Goal: Task Accomplishment & Management: Complete application form

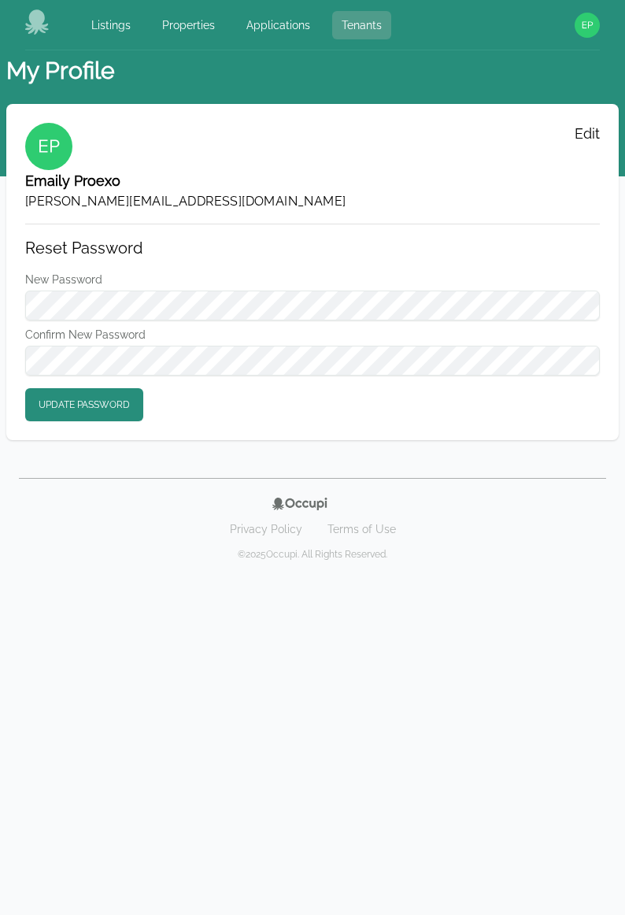
click at [355, 22] on link "Tenants" at bounding box center [361, 25] width 59 height 28
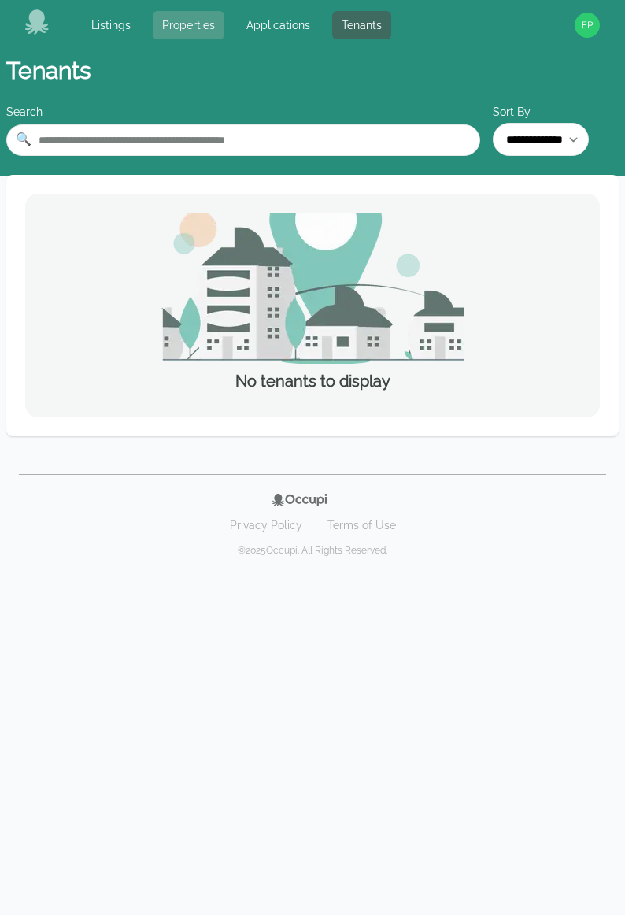
click at [199, 27] on link "Properties" at bounding box center [189, 25] width 72 height 28
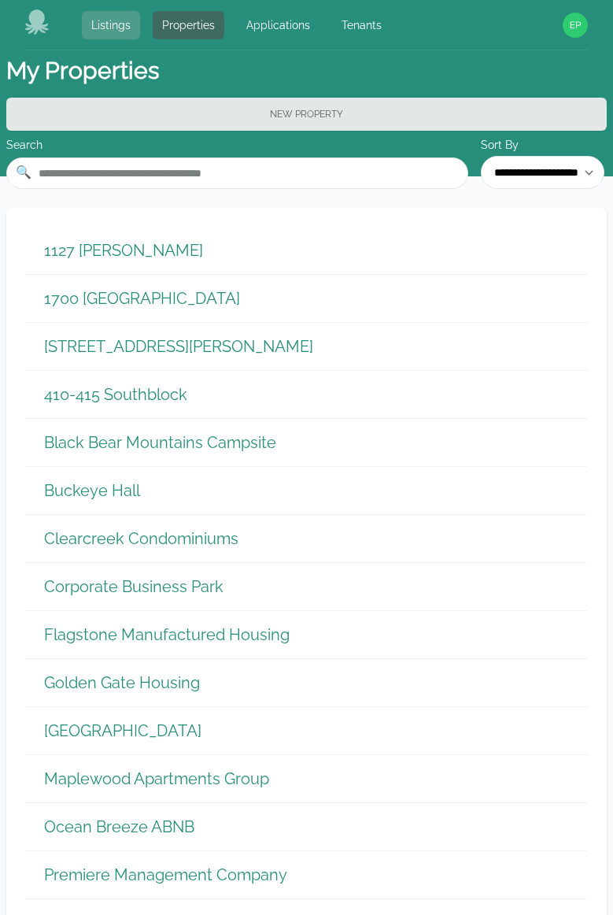
click at [125, 24] on link "Listings" at bounding box center [111, 25] width 58 height 28
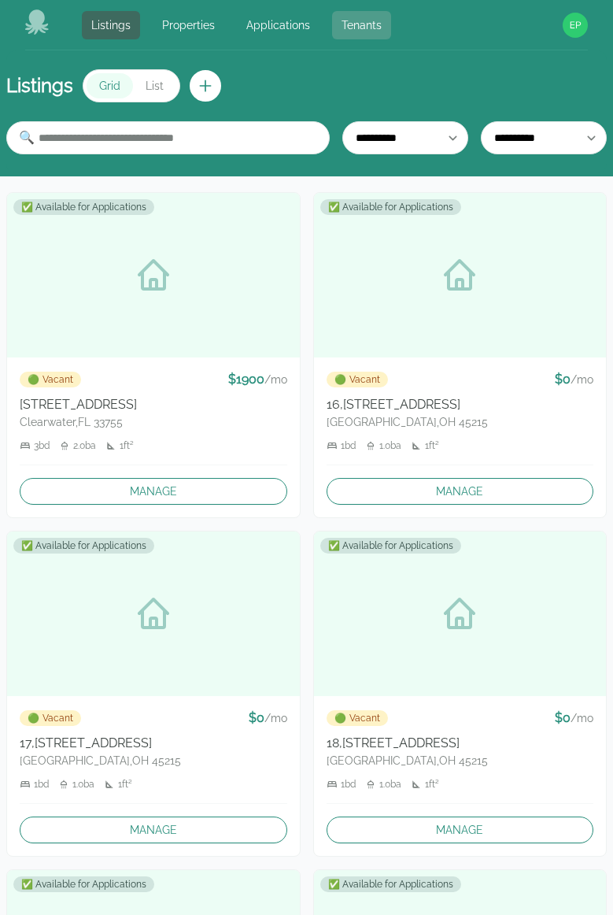
click at [362, 24] on link "Tenants" at bounding box center [361, 25] width 59 height 28
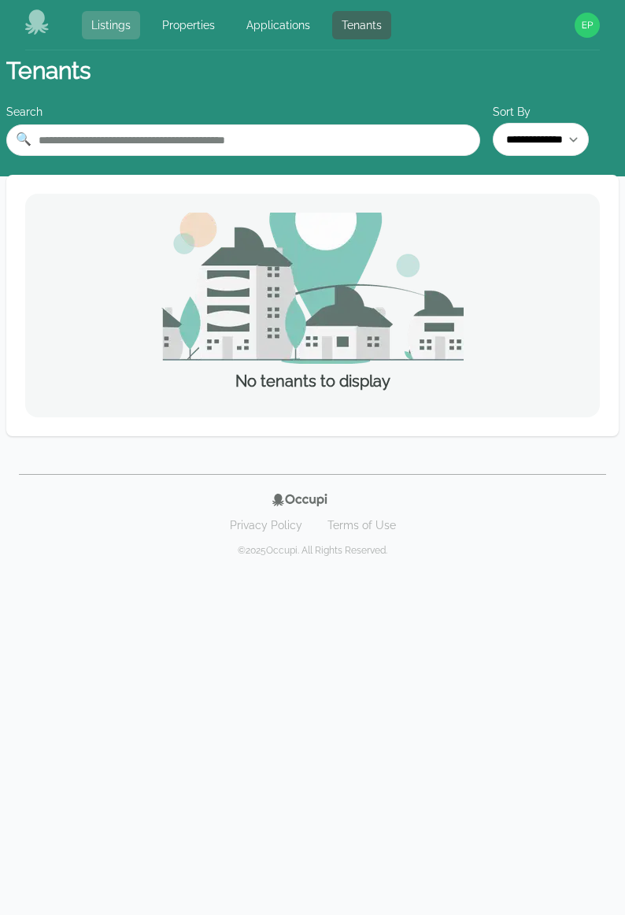
click at [103, 22] on link "Listings" at bounding box center [111, 25] width 58 height 28
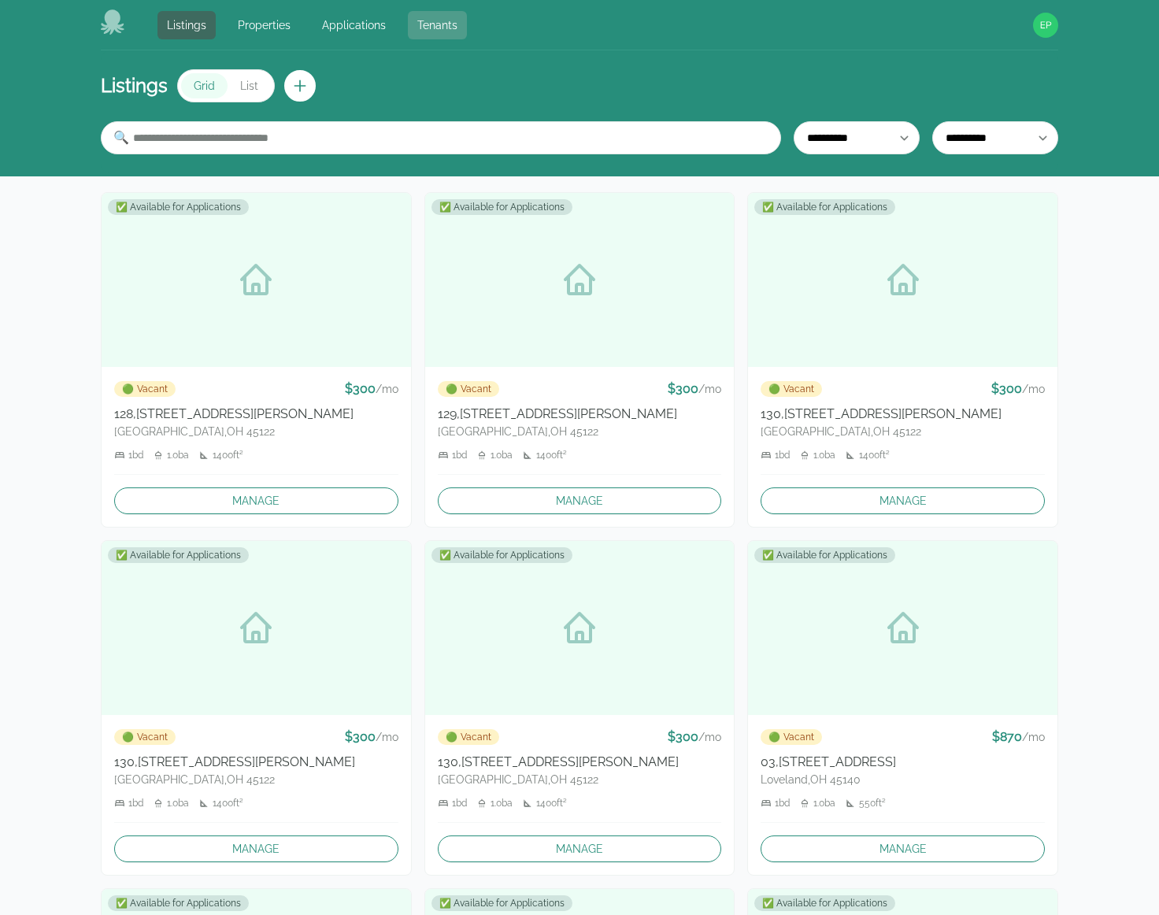
click at [451, 24] on link "Tenants" at bounding box center [437, 25] width 59 height 28
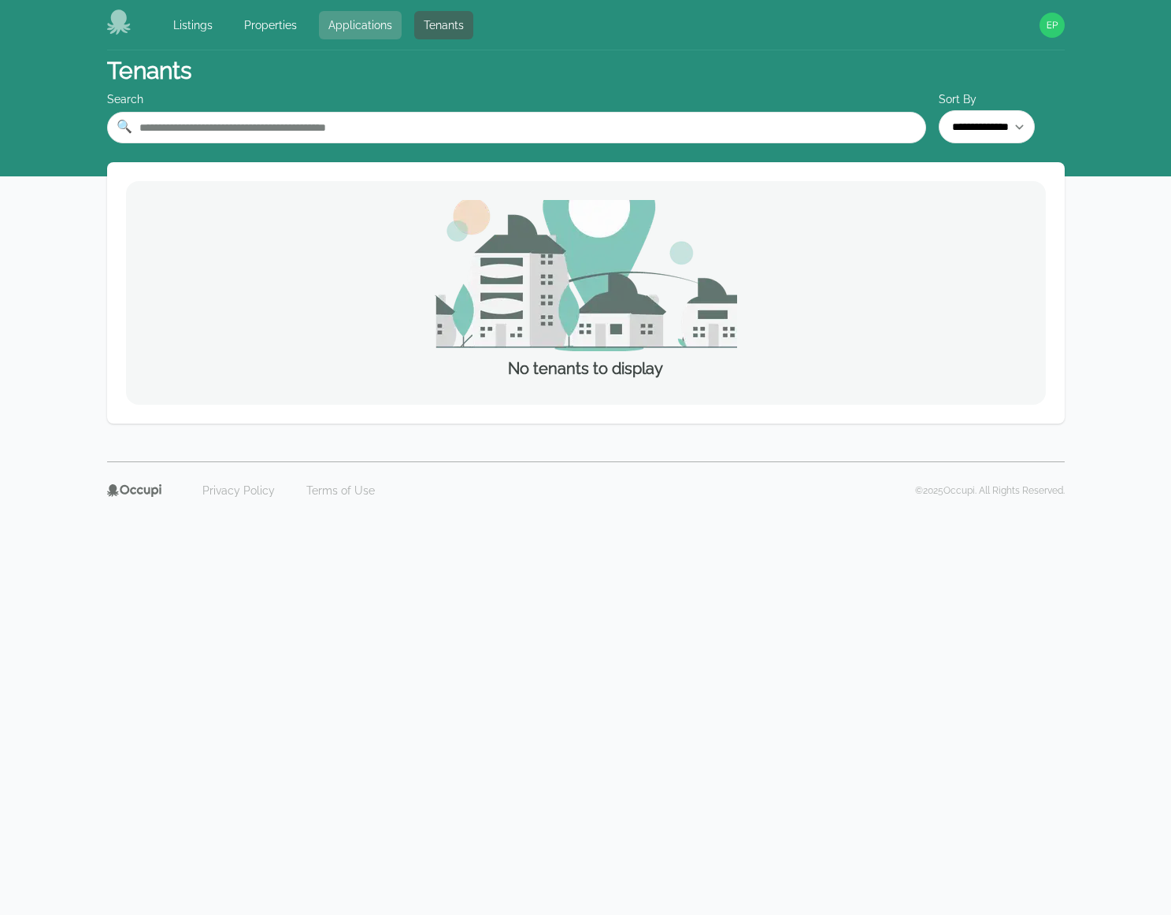
click at [364, 28] on link "Applications" at bounding box center [360, 25] width 83 height 28
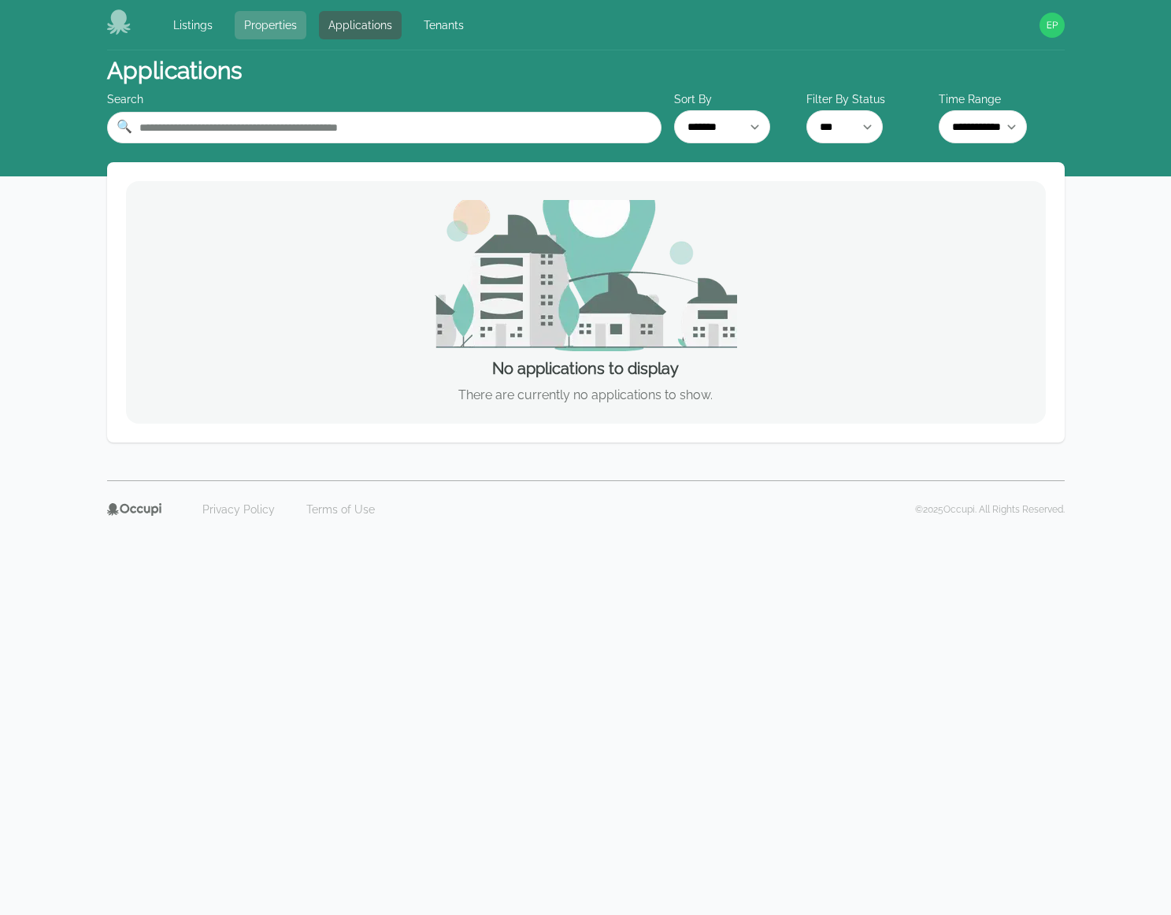
click at [280, 24] on link "Properties" at bounding box center [271, 25] width 72 height 28
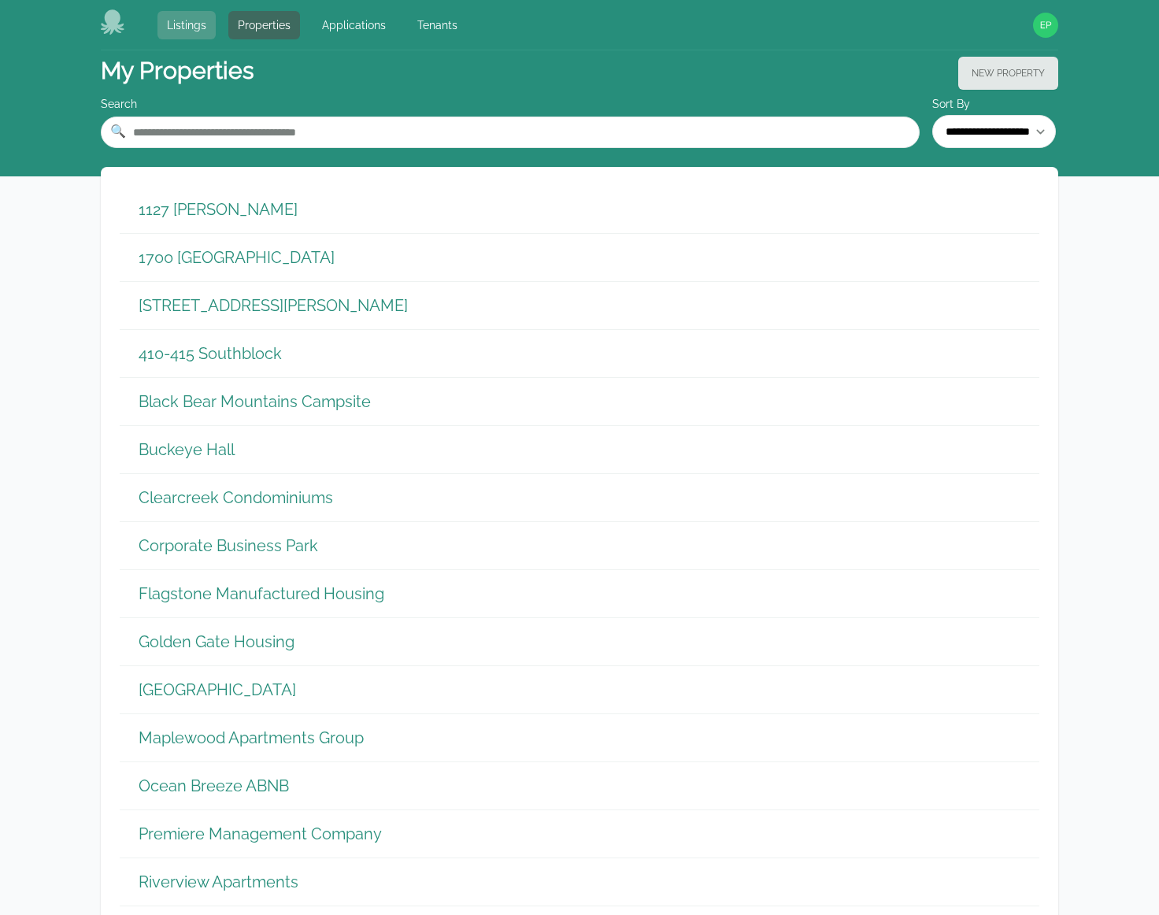
click at [198, 30] on link "Listings" at bounding box center [186, 25] width 58 height 28
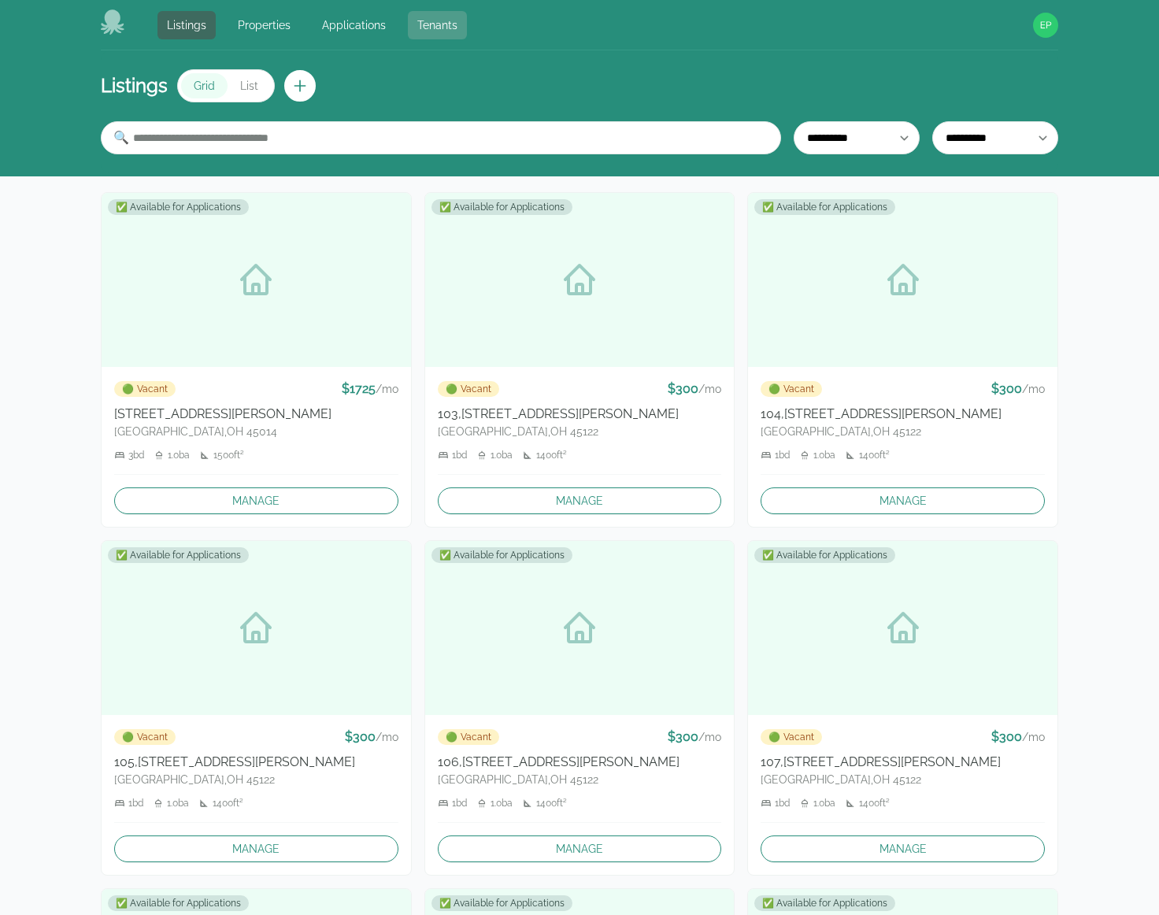
click at [453, 29] on link "Tenants" at bounding box center [437, 25] width 59 height 28
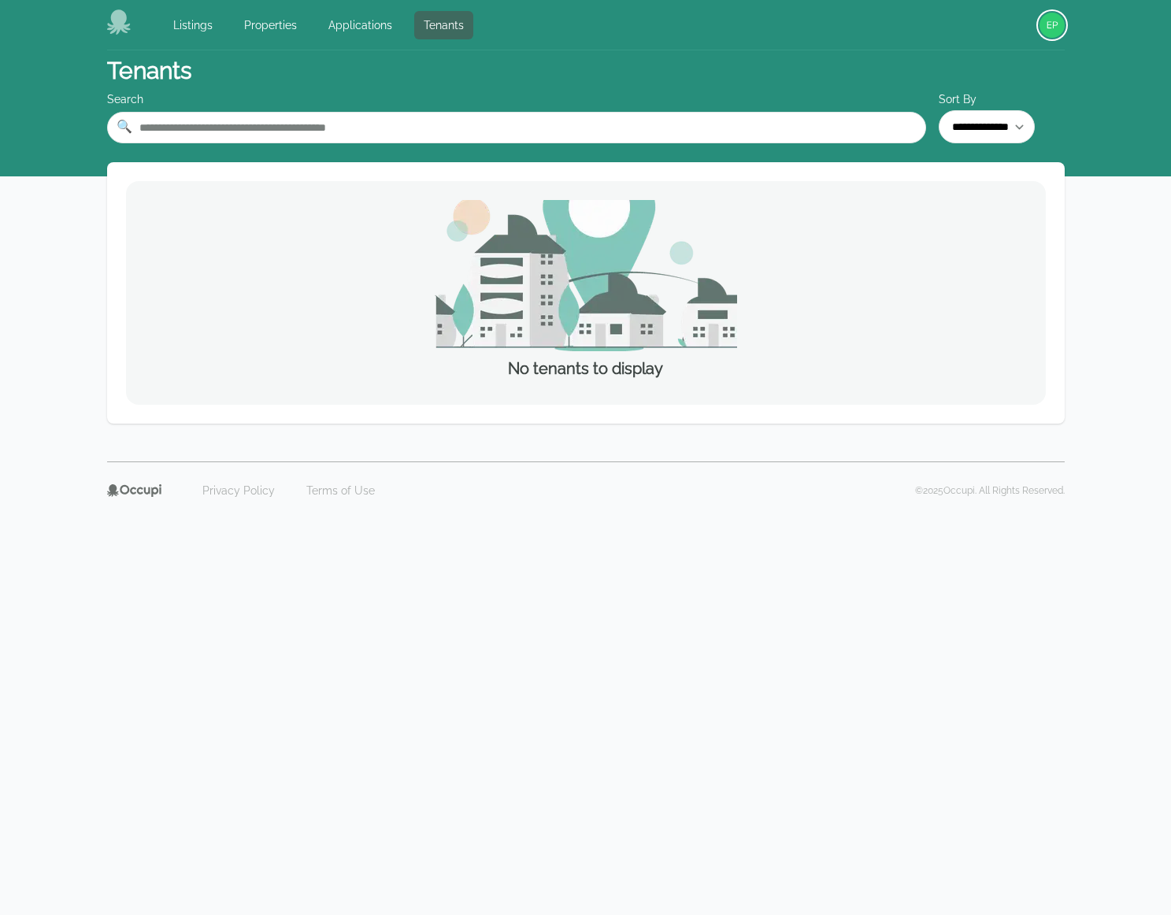
click at [624, 28] on img "button" at bounding box center [1051, 25] width 25 height 25
click at [624, 51] on button "Your Profile" at bounding box center [988, 58] width 151 height 28
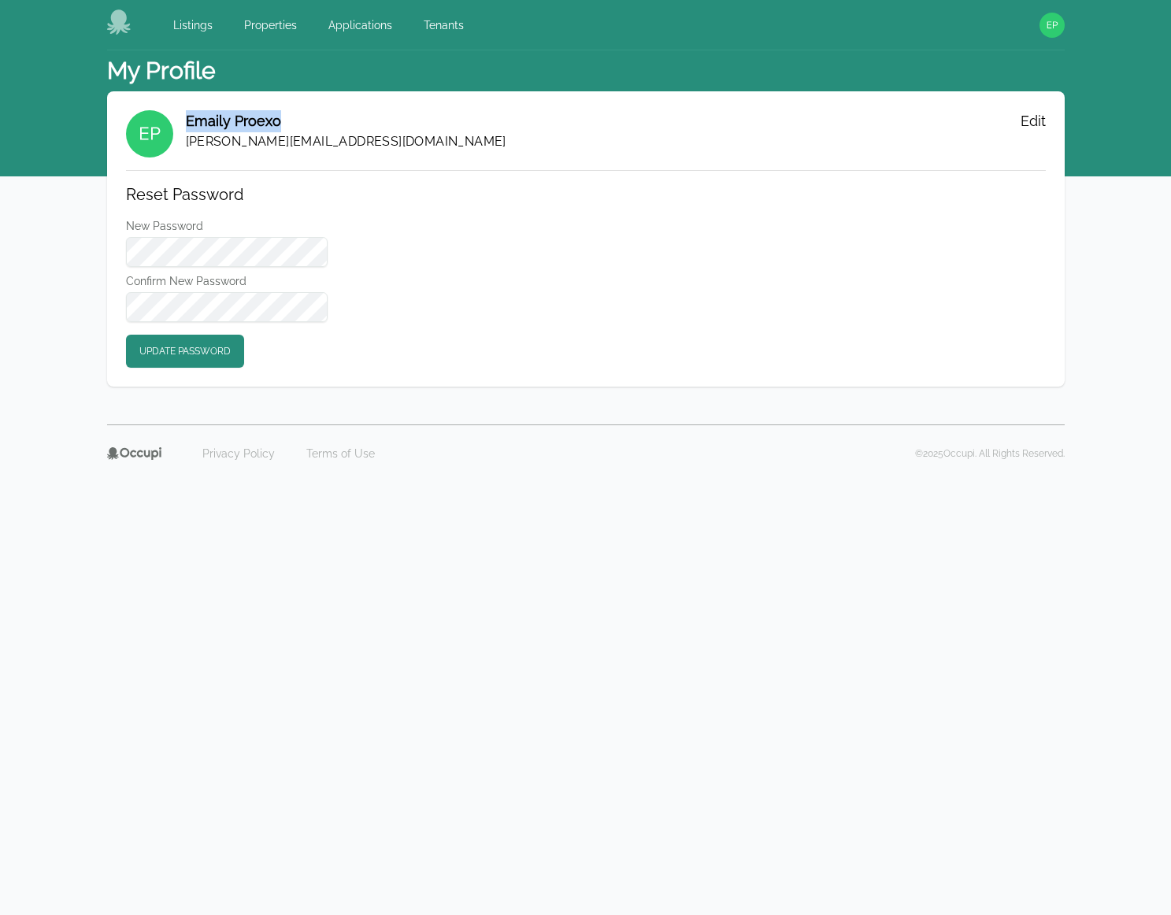
drag, startPoint x: 313, startPoint y: 117, endPoint x: 183, endPoint y: 114, distance: 130.7
click at [183, 114] on div "Emaily Proexo [PERSON_NAME][EMAIL_ADDRESS][DOMAIN_NAME] Edit" at bounding box center [586, 133] width 920 height 47
copy h2 "Emaily Proexo"
click at [336, 62] on header "My Profile" at bounding box center [585, 70] width 957 height 41
click at [431, 27] on link "Tenants" at bounding box center [443, 25] width 59 height 28
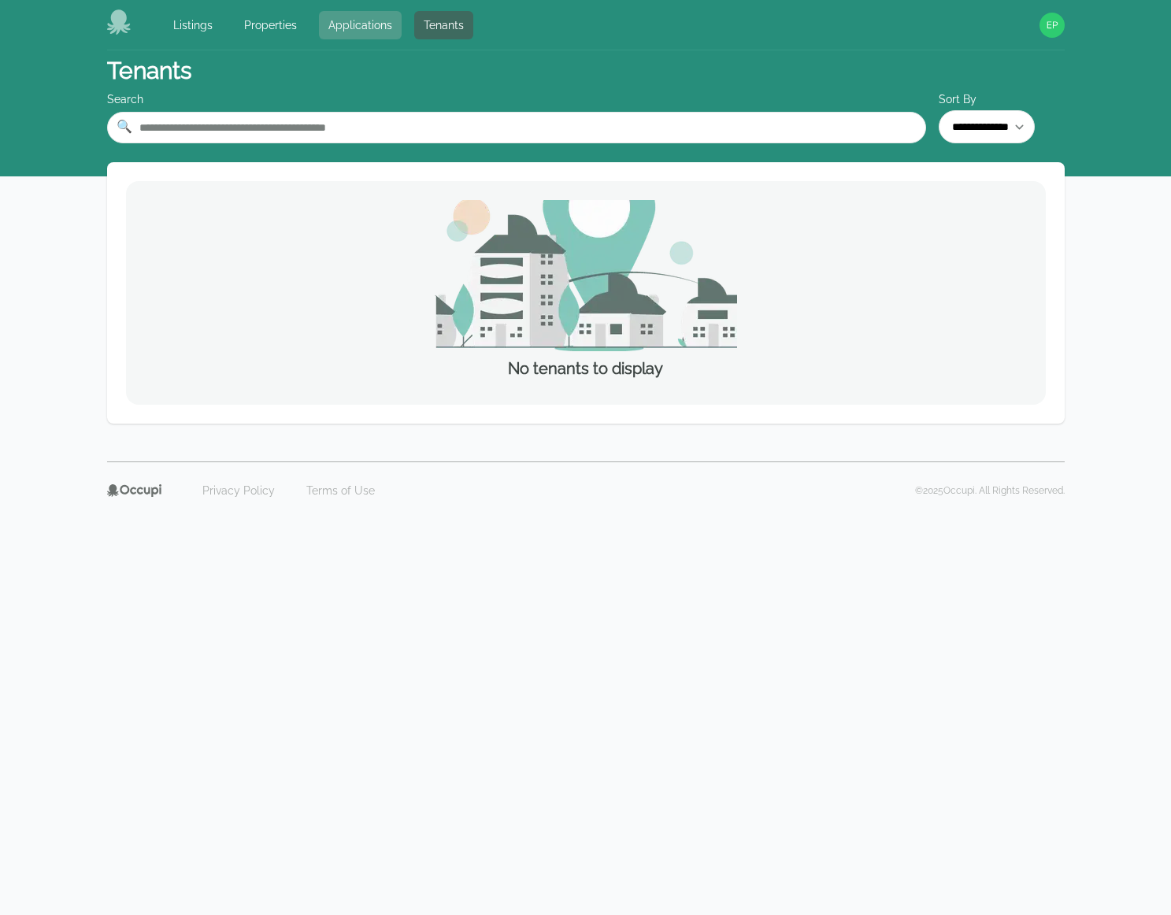
click at [350, 26] on link "Applications" at bounding box center [360, 25] width 83 height 28
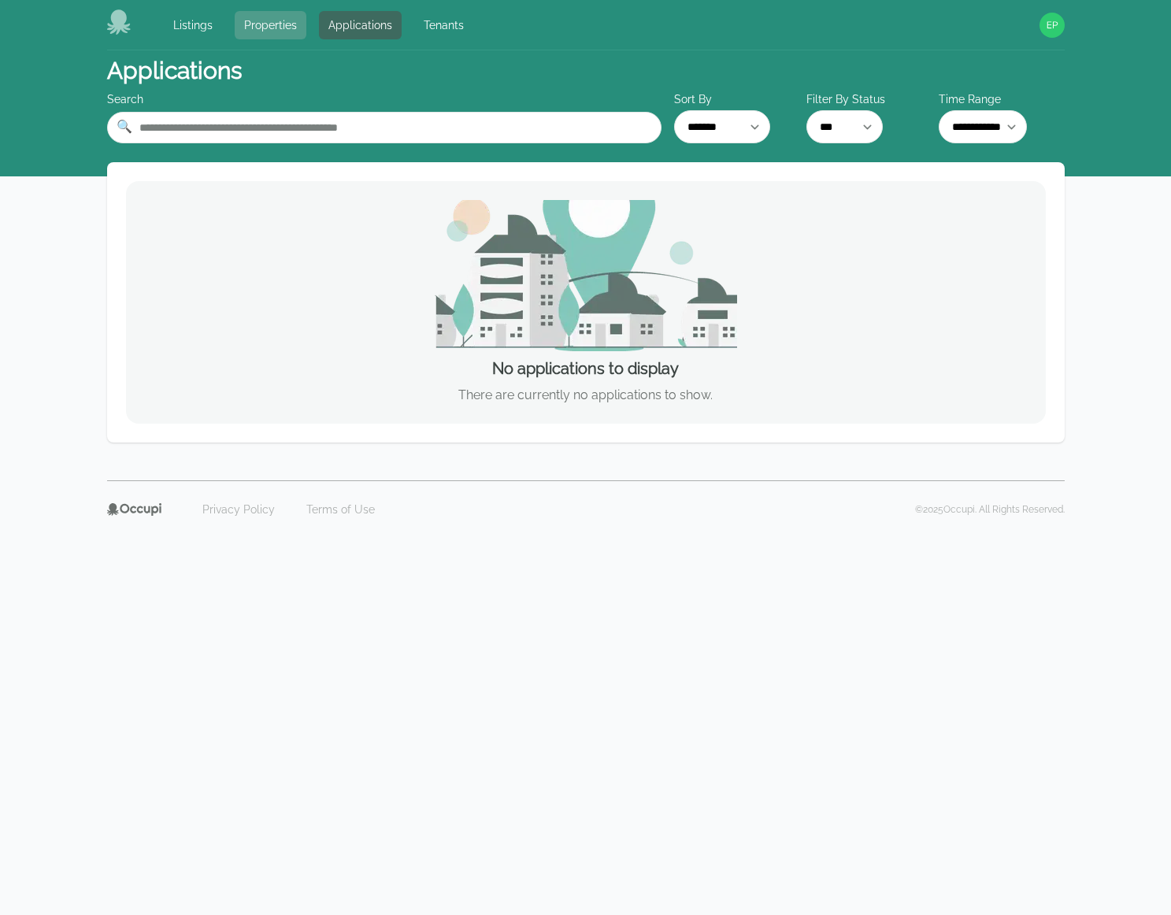
click at [287, 29] on link "Properties" at bounding box center [271, 25] width 72 height 28
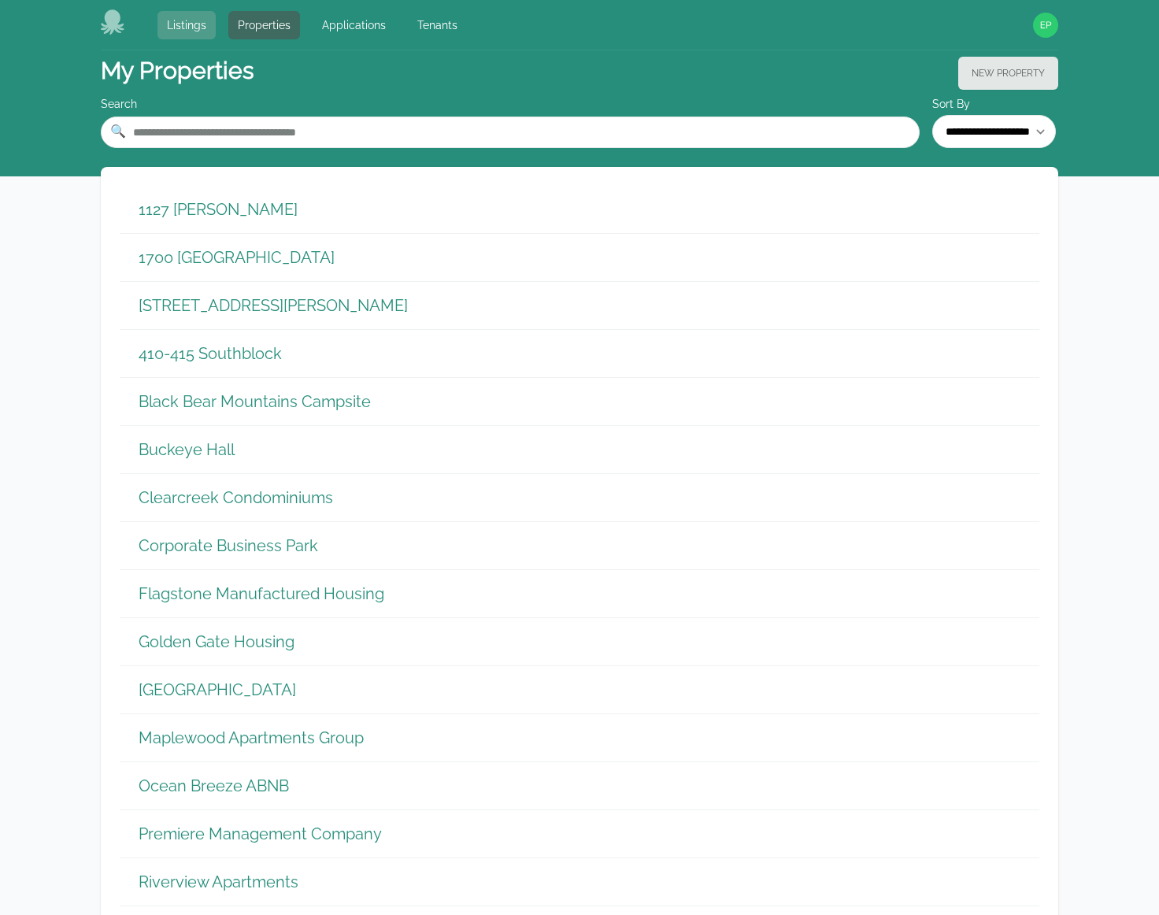
click at [206, 24] on link "Listings" at bounding box center [186, 25] width 58 height 28
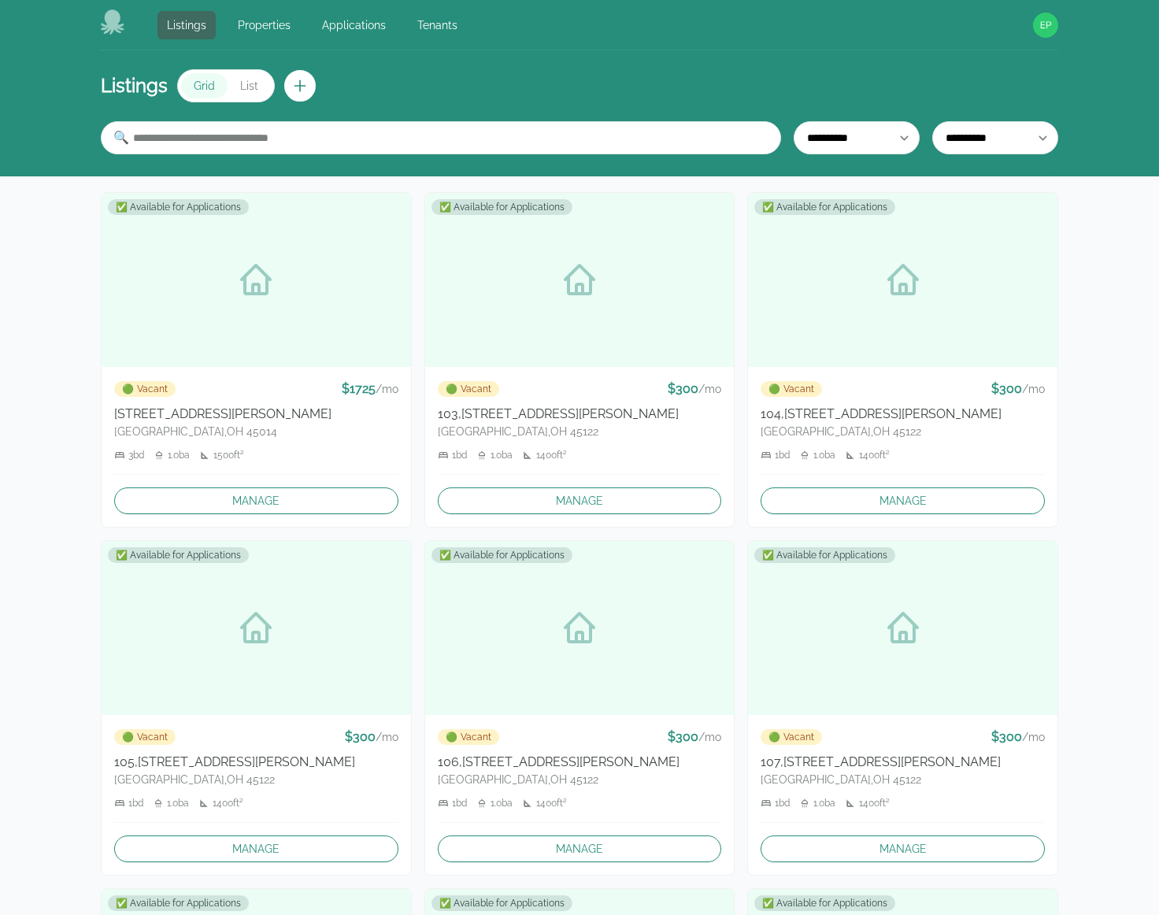
click at [127, 23] on div "Listings Properties Applications Tenants" at bounding box center [284, 24] width 366 height 31
click at [108, 23] on icon at bounding box center [113, 21] width 24 height 25
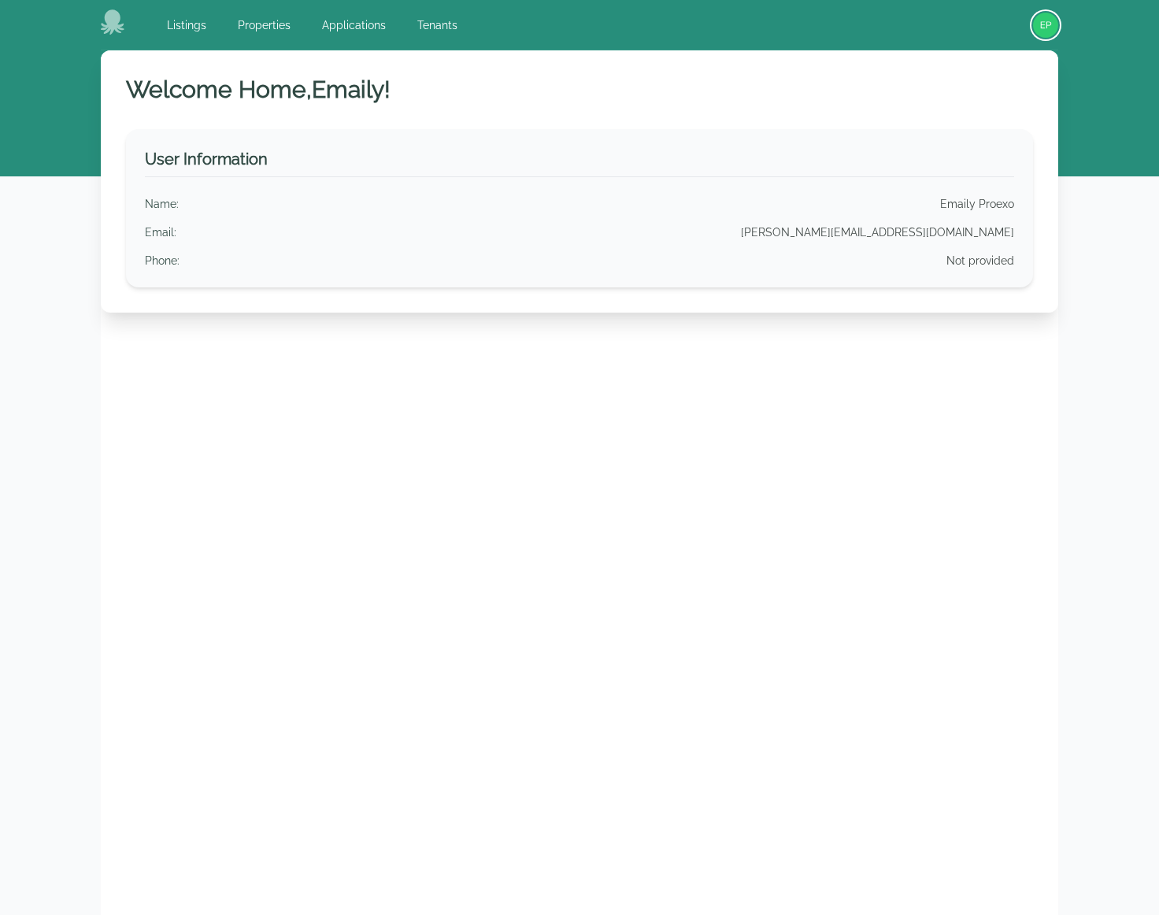
click at [624, 27] on img "button" at bounding box center [1045, 25] width 25 height 25
click at [556, 46] on div "Listings Properties Applications Tenants Open main menu Open user menu Your Pro…" at bounding box center [579, 25] width 957 height 50
click at [442, 27] on link "Tenants" at bounding box center [437, 25] width 59 height 28
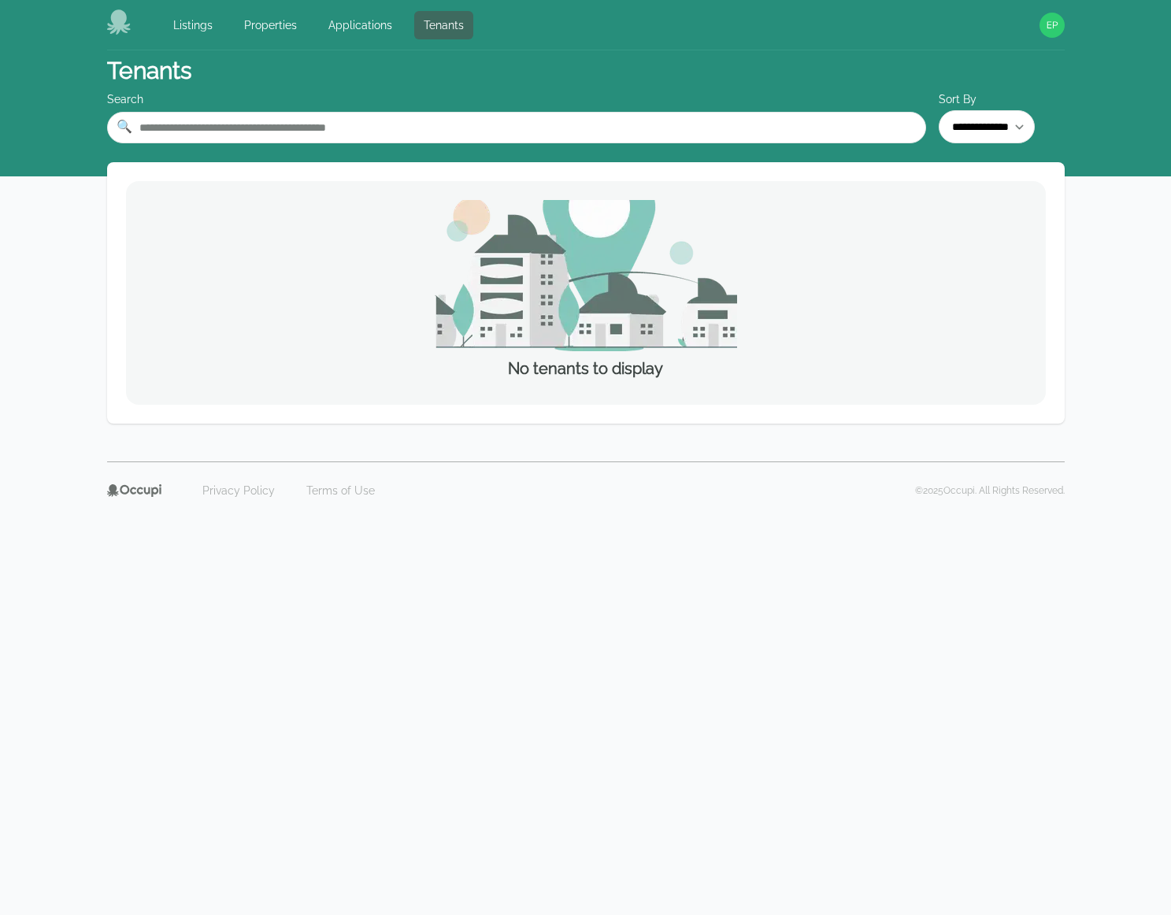
click at [123, 25] on icon at bounding box center [118, 21] width 24 height 25
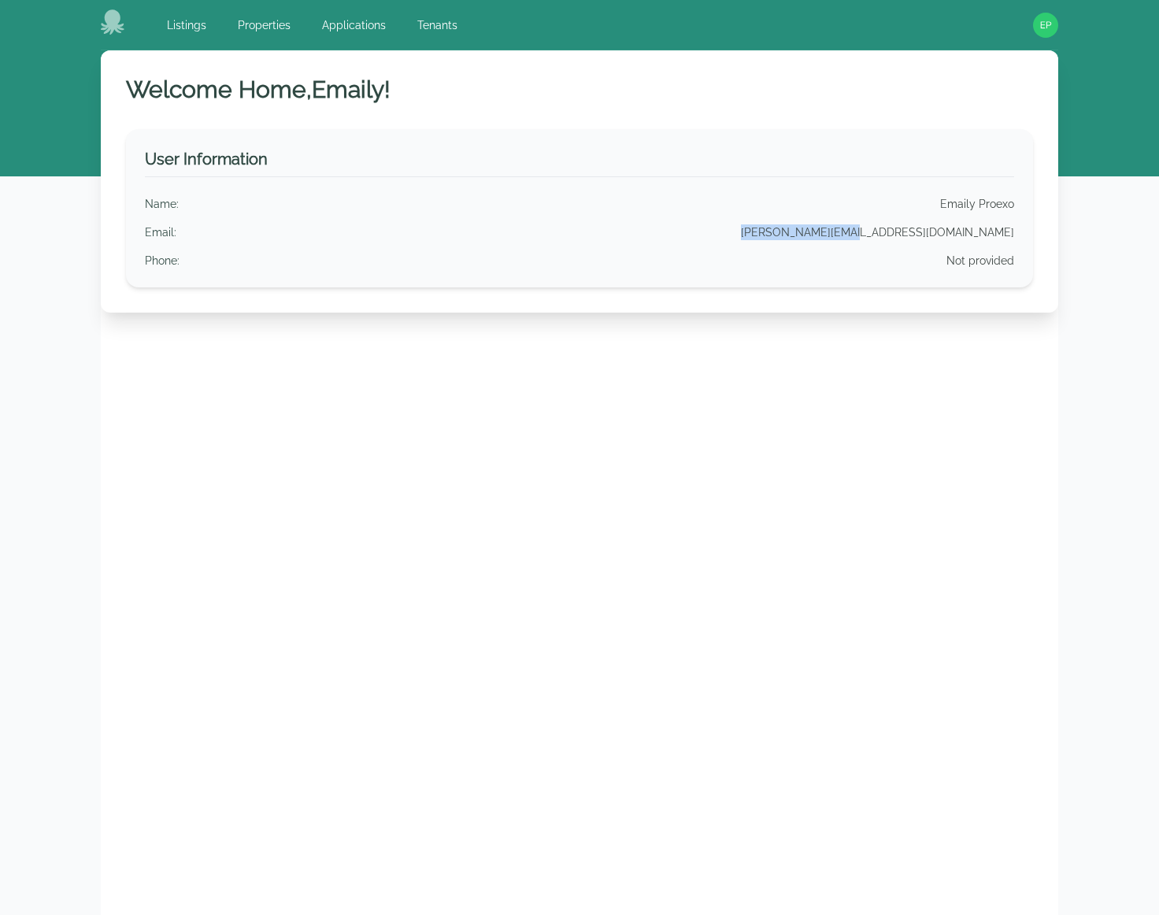
drag, startPoint x: 1024, startPoint y: 231, endPoint x: 909, endPoint y: 236, distance: 115.1
click at [624, 236] on div "User Information Name : Emaily Proexo Email : [PERSON_NAME][EMAIL_ADDRESS][DOMA…" at bounding box center [579, 208] width 907 height 158
copy div "[PERSON_NAME][EMAIL_ADDRESS][DOMAIN_NAME]"
click at [624, 27] on img "button" at bounding box center [1045, 25] width 25 height 25
click at [624, 81] on button "Sign out" at bounding box center [982, 86] width 151 height 28
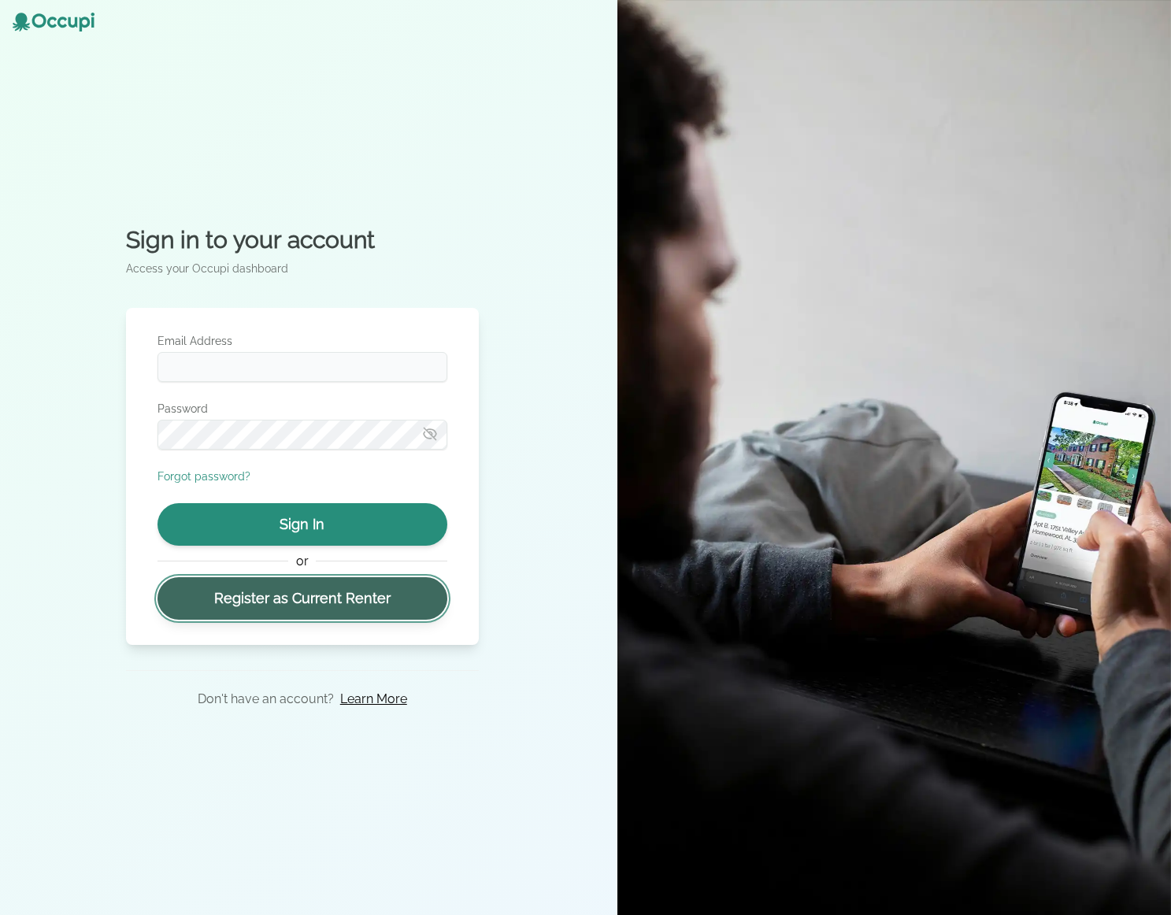
click at [315, 594] on link "Register as Current Renter" at bounding box center [302, 598] width 290 height 43
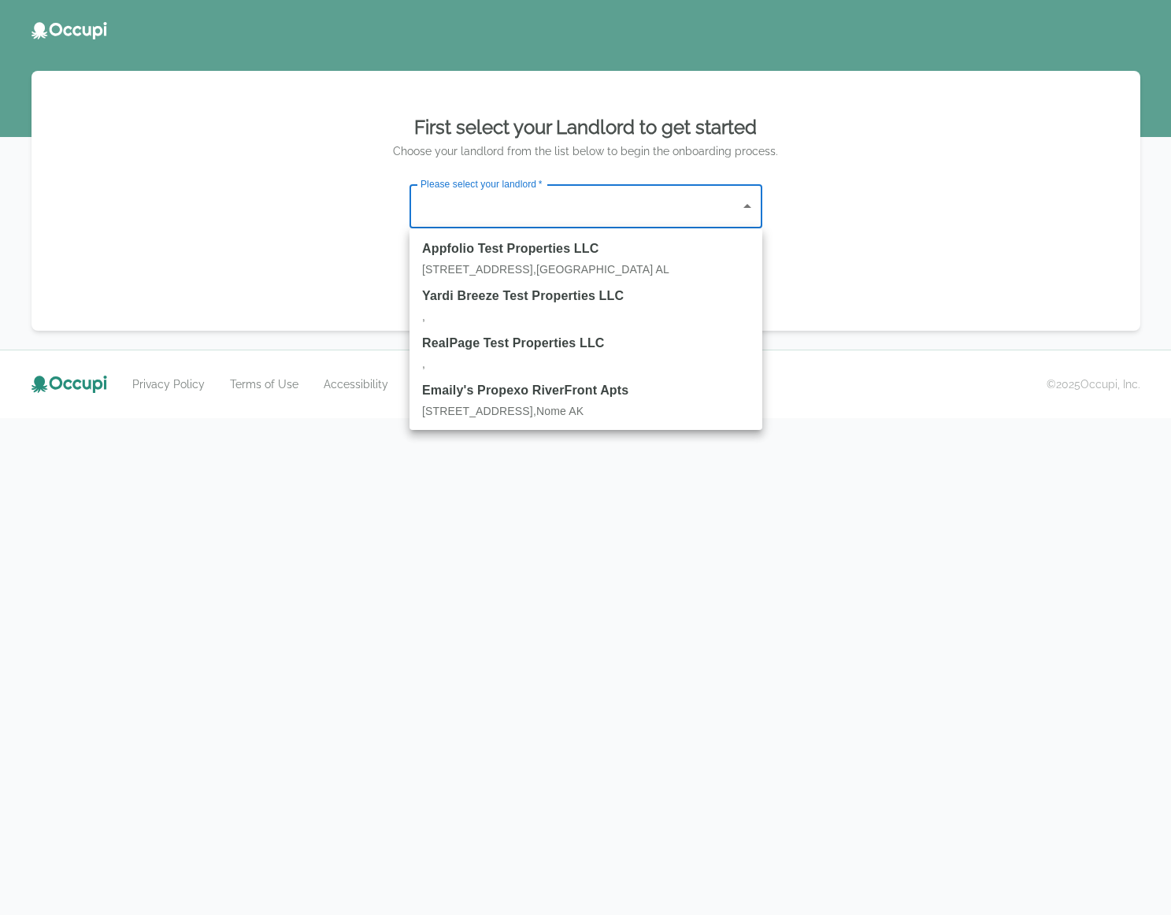
click at [592, 218] on body "First select your Landlord to get started Choose your landlord from the list be…" at bounding box center [585, 457] width 1171 height 915
click at [531, 395] on strong "Emaily's Propexo RiverFront Apts" at bounding box center [586, 390] width 328 height 19
type input "******"
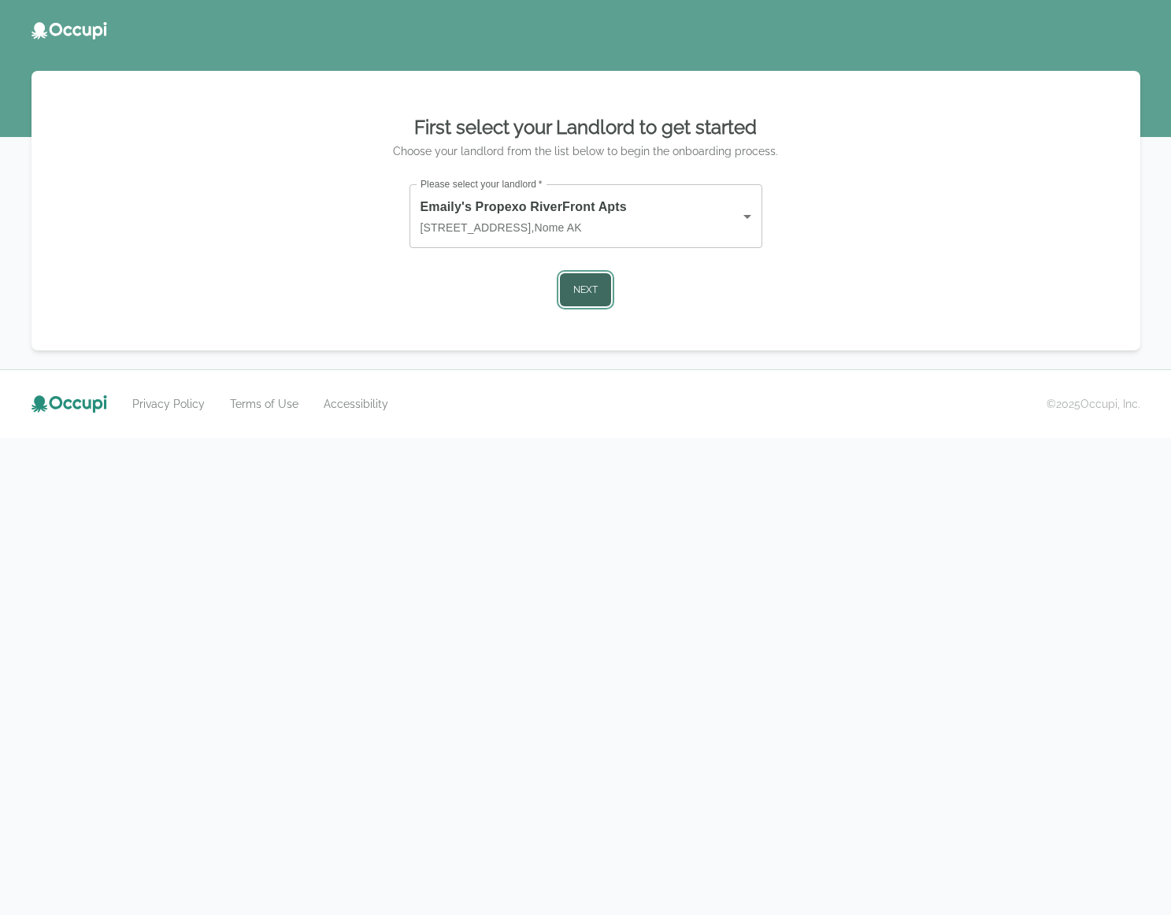
click at [587, 291] on button "Next" at bounding box center [585, 289] width 51 height 33
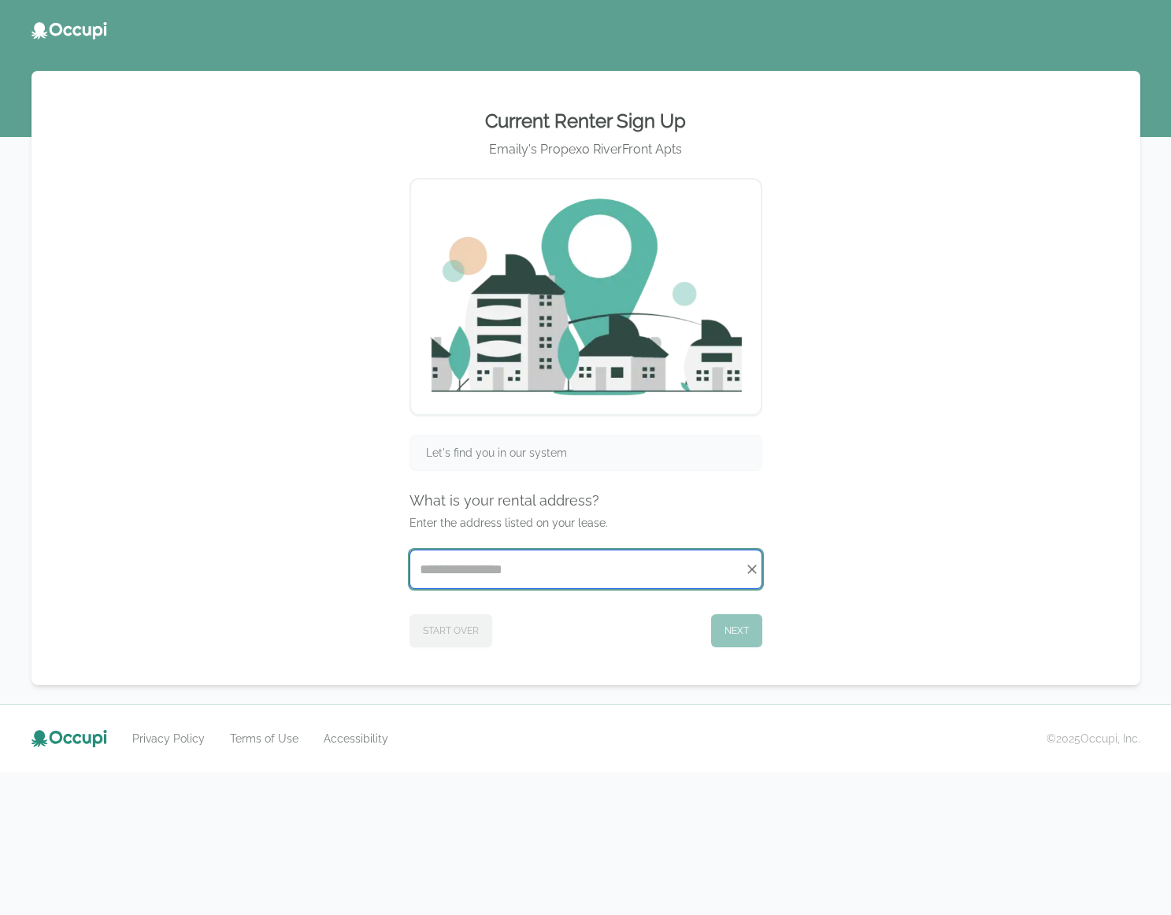
click at [464, 559] on input "Start typing..." at bounding box center [585, 569] width 351 height 38
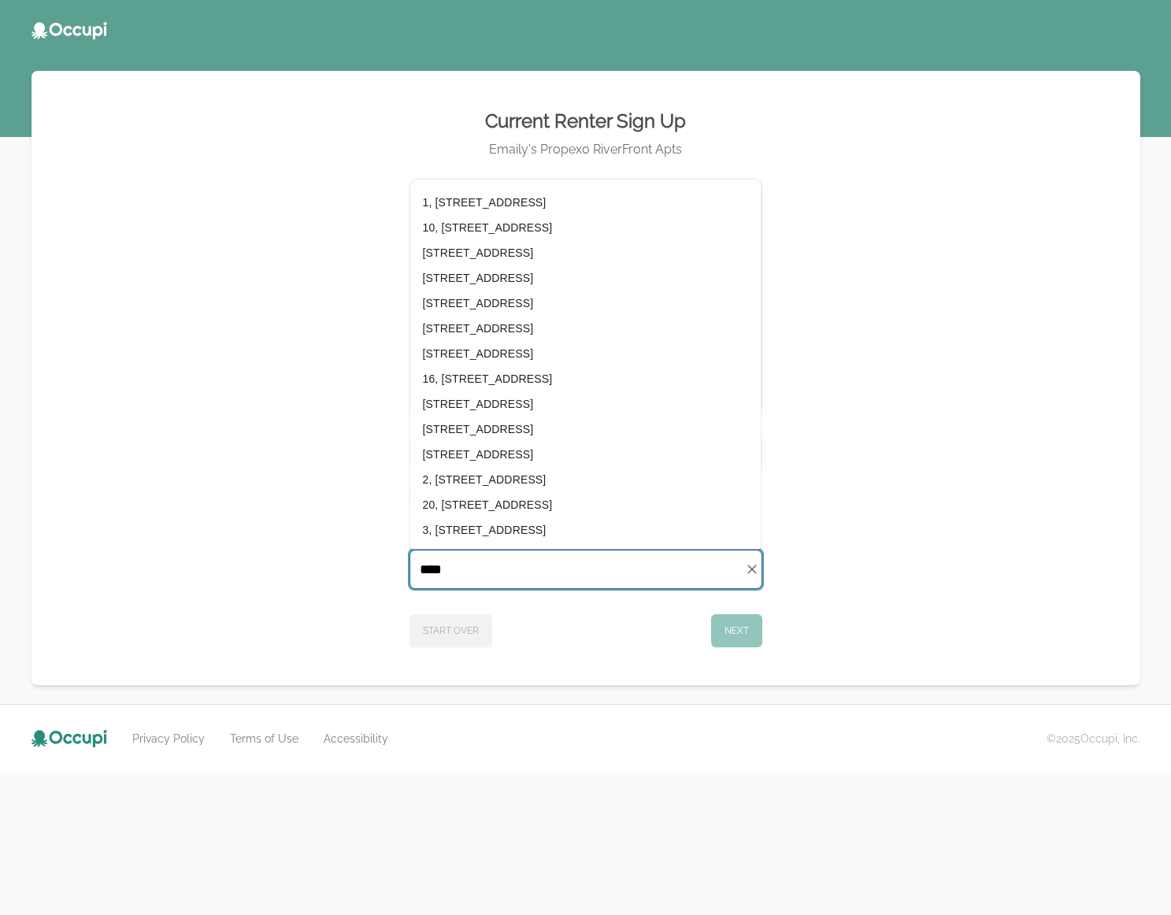
click at [502, 322] on li "[STREET_ADDRESS]" at bounding box center [585, 328] width 351 height 25
type input "**********"
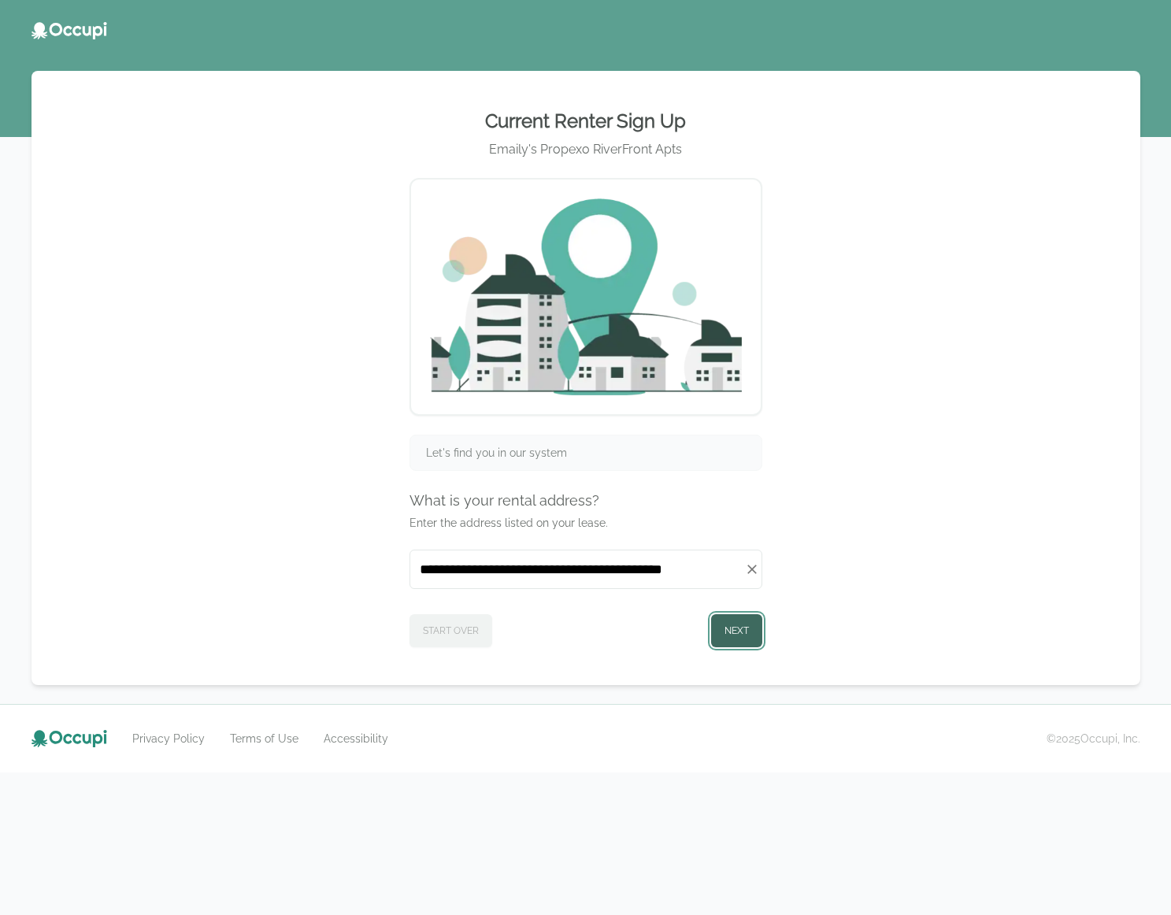
click at [624, 628] on button "Next" at bounding box center [736, 630] width 51 height 33
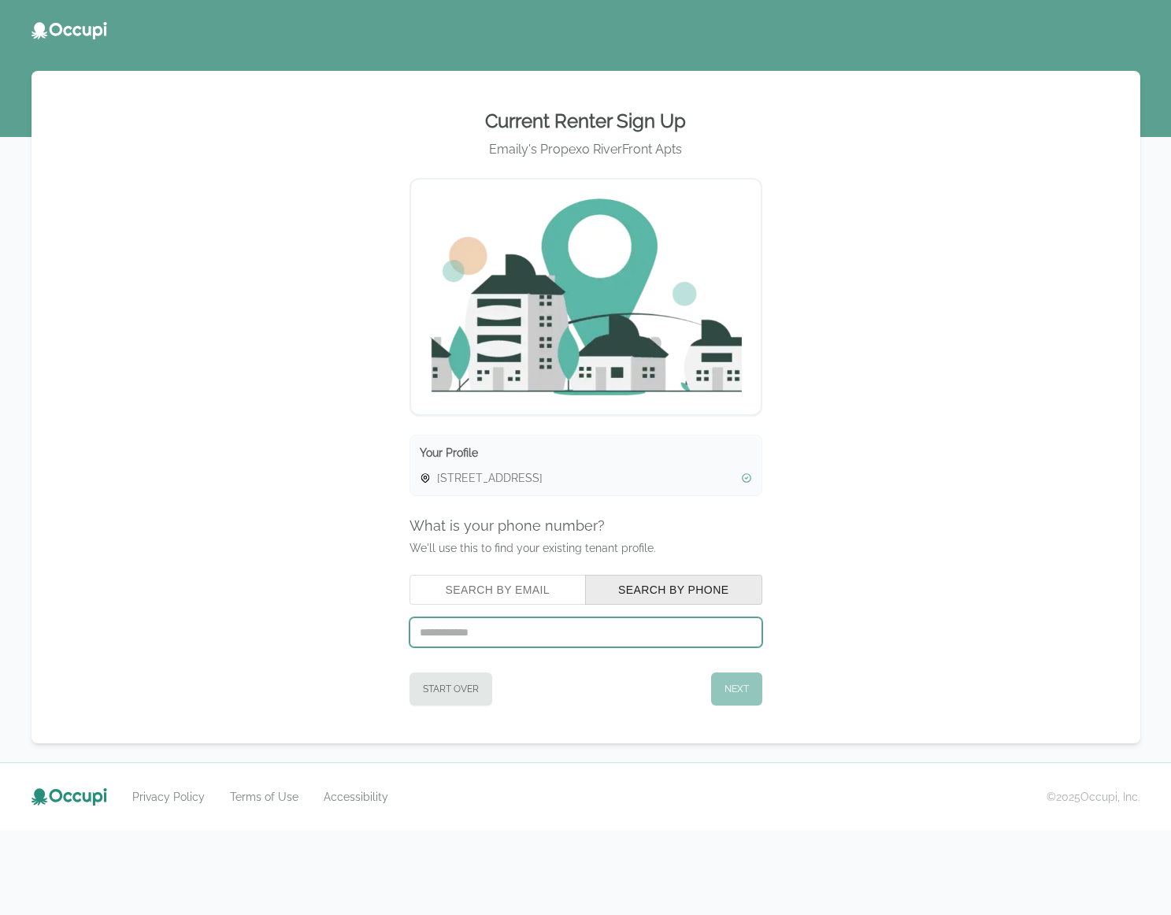
paste input "**********"
type input "**********"
click at [624, 679] on button "Next" at bounding box center [736, 688] width 51 height 33
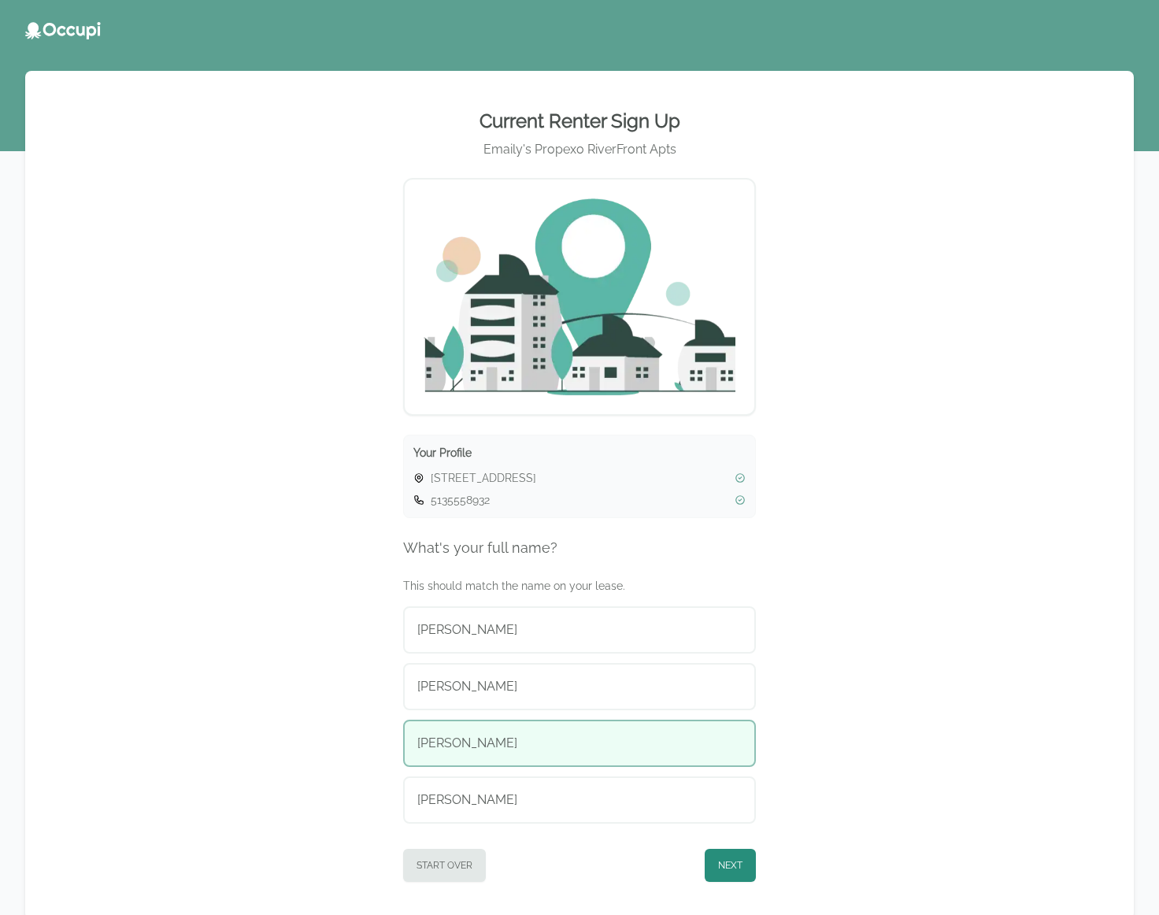
click at [606, 742] on div "[PERSON_NAME]" at bounding box center [579, 743] width 324 height 19
click at [624, 860] on button "Next" at bounding box center [730, 865] width 51 height 33
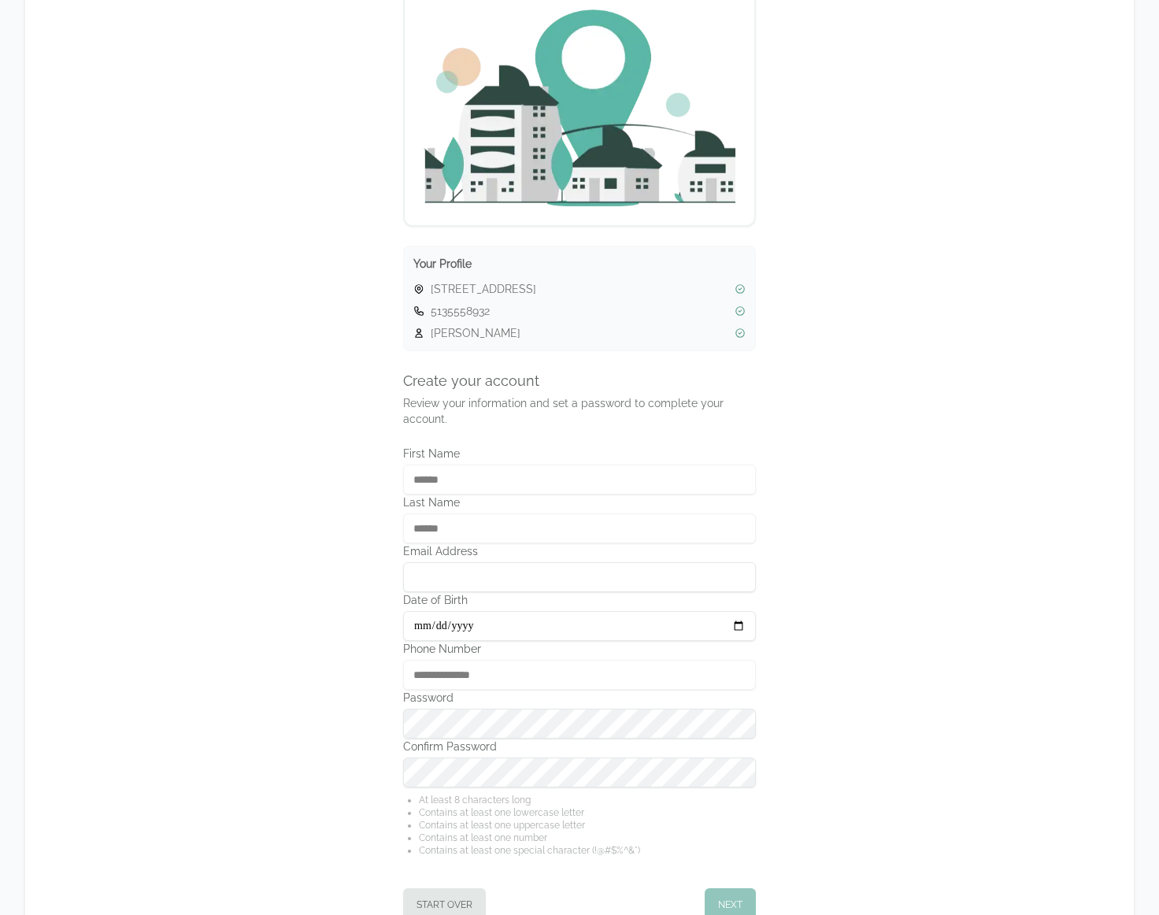
scroll to position [193, 0]
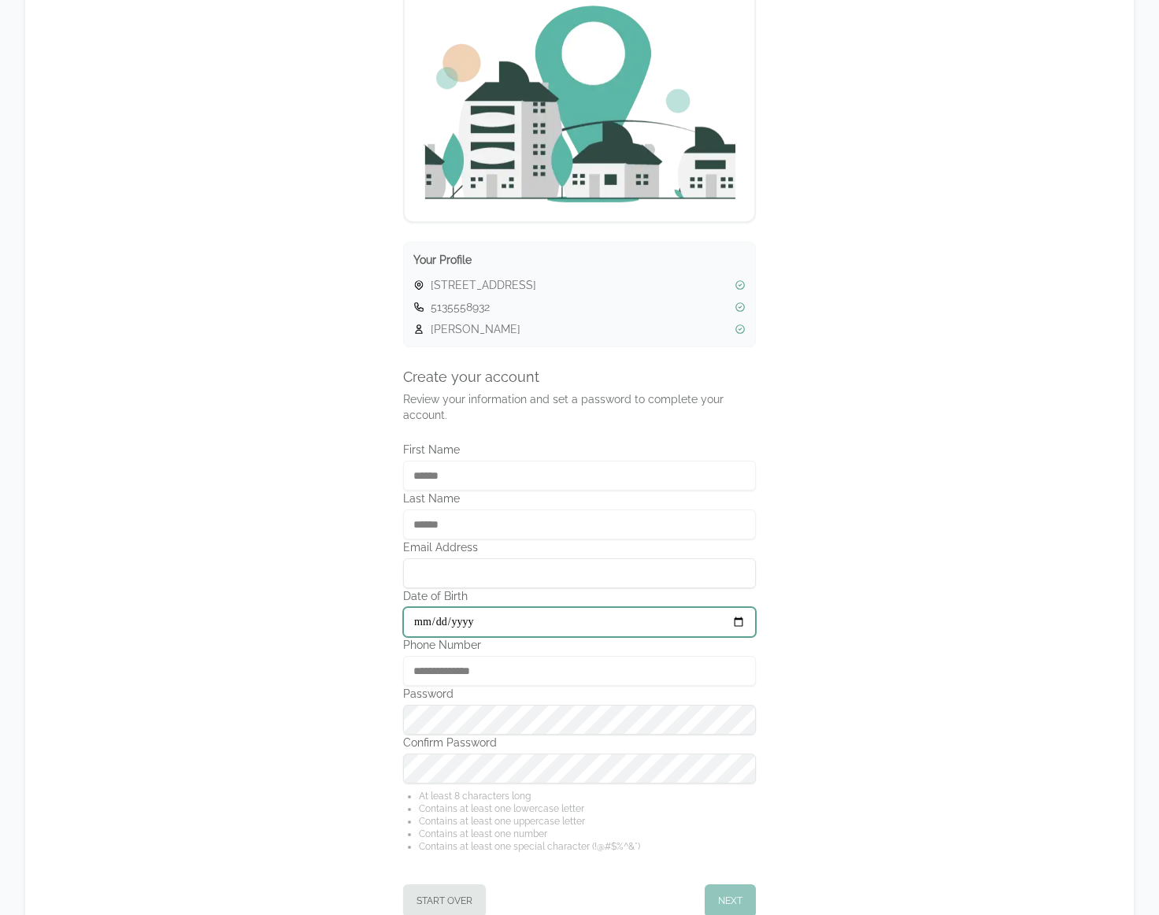
type input "**********"
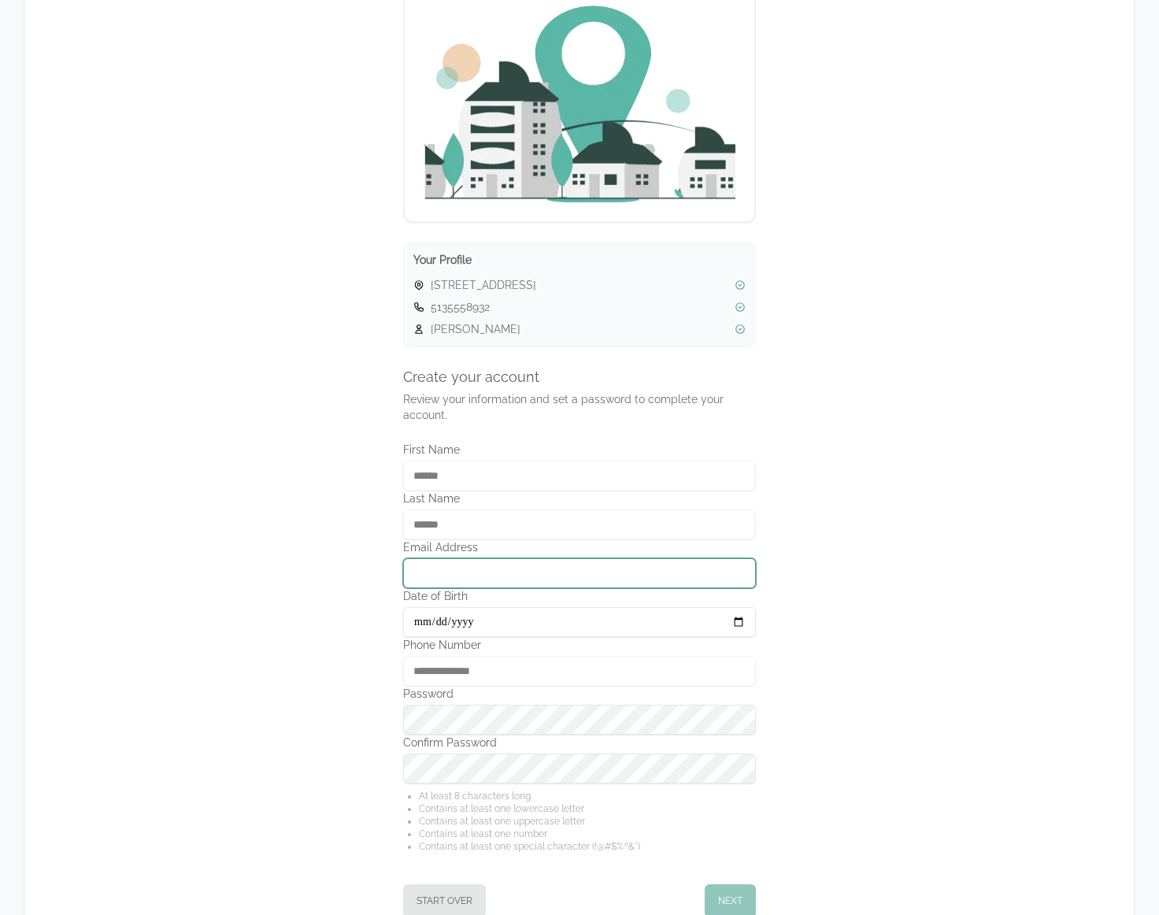
type input "**********"
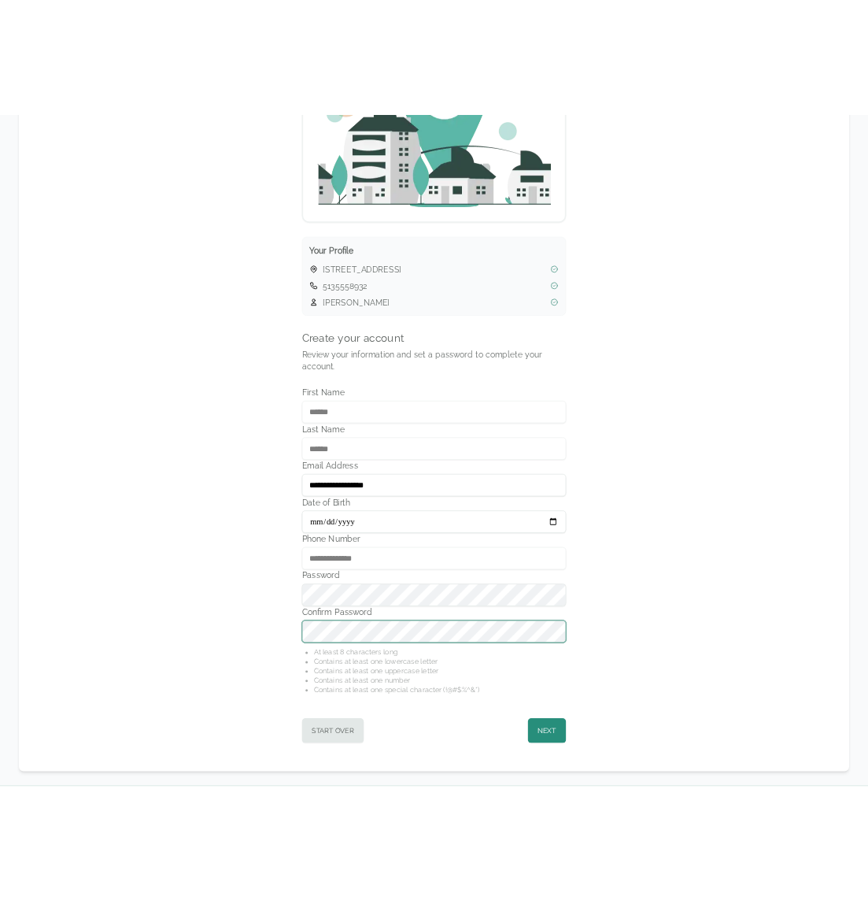
scroll to position [280, 0]
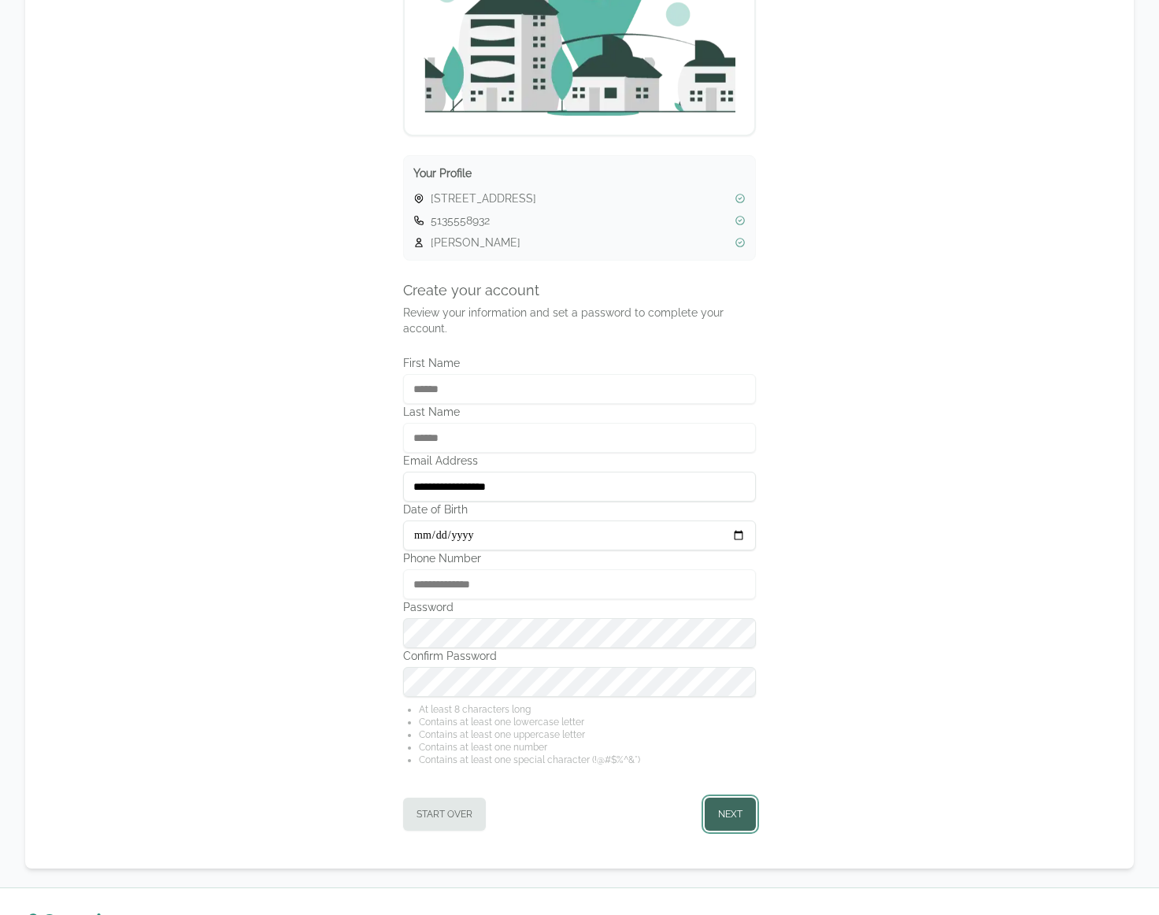
click at [624, 815] on button "Next" at bounding box center [730, 814] width 51 height 33
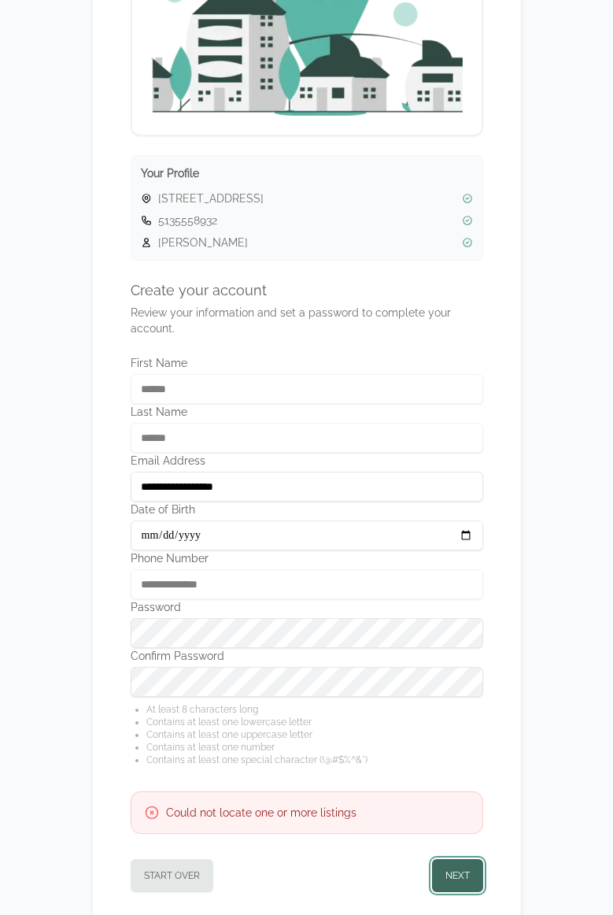
click at [462, 876] on button "Next" at bounding box center [457, 875] width 51 height 33
